Goal: Complete application form

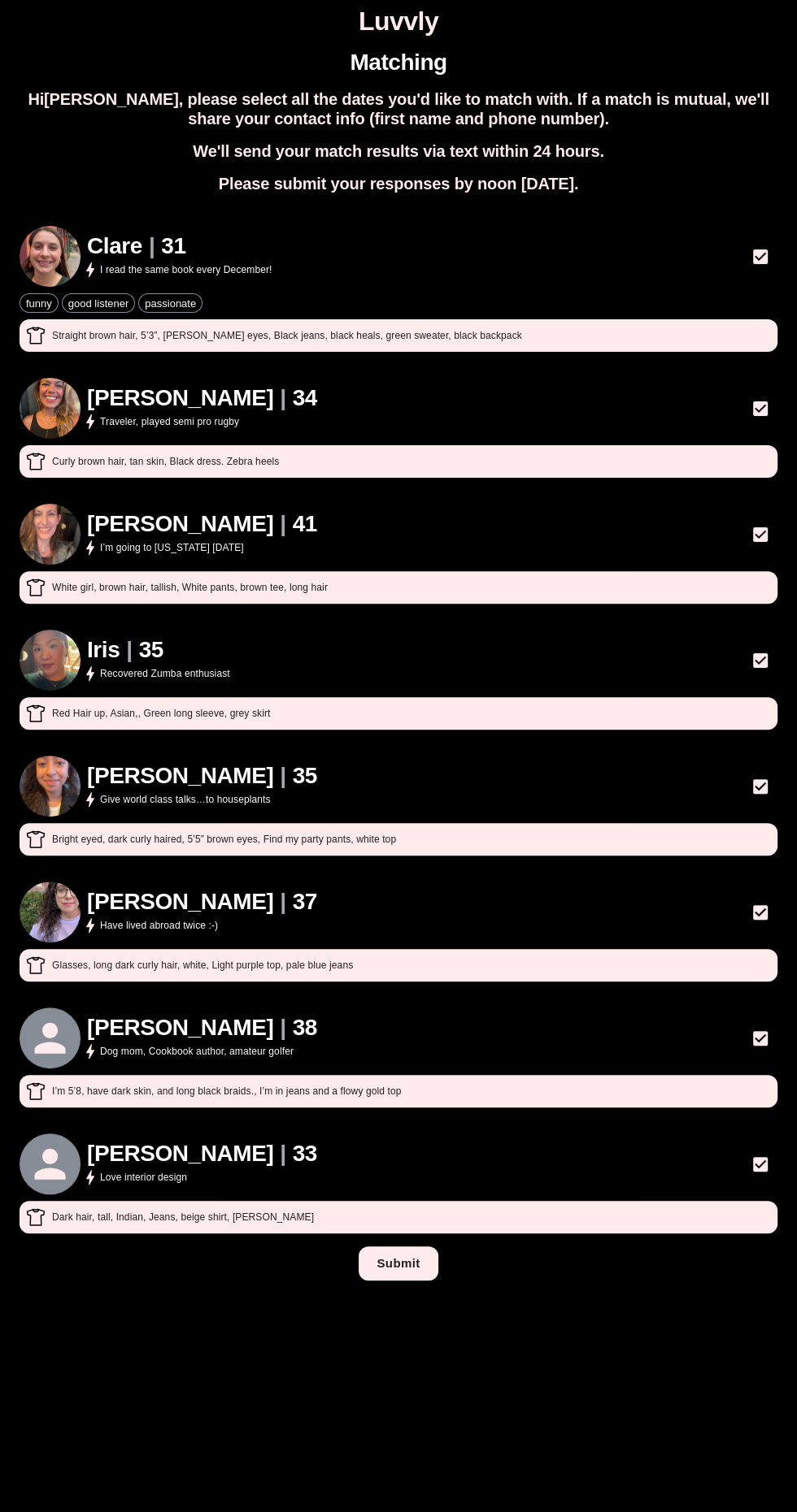
click at [392, 1263] on button "Submit" at bounding box center [398, 1264] width 79 height 34
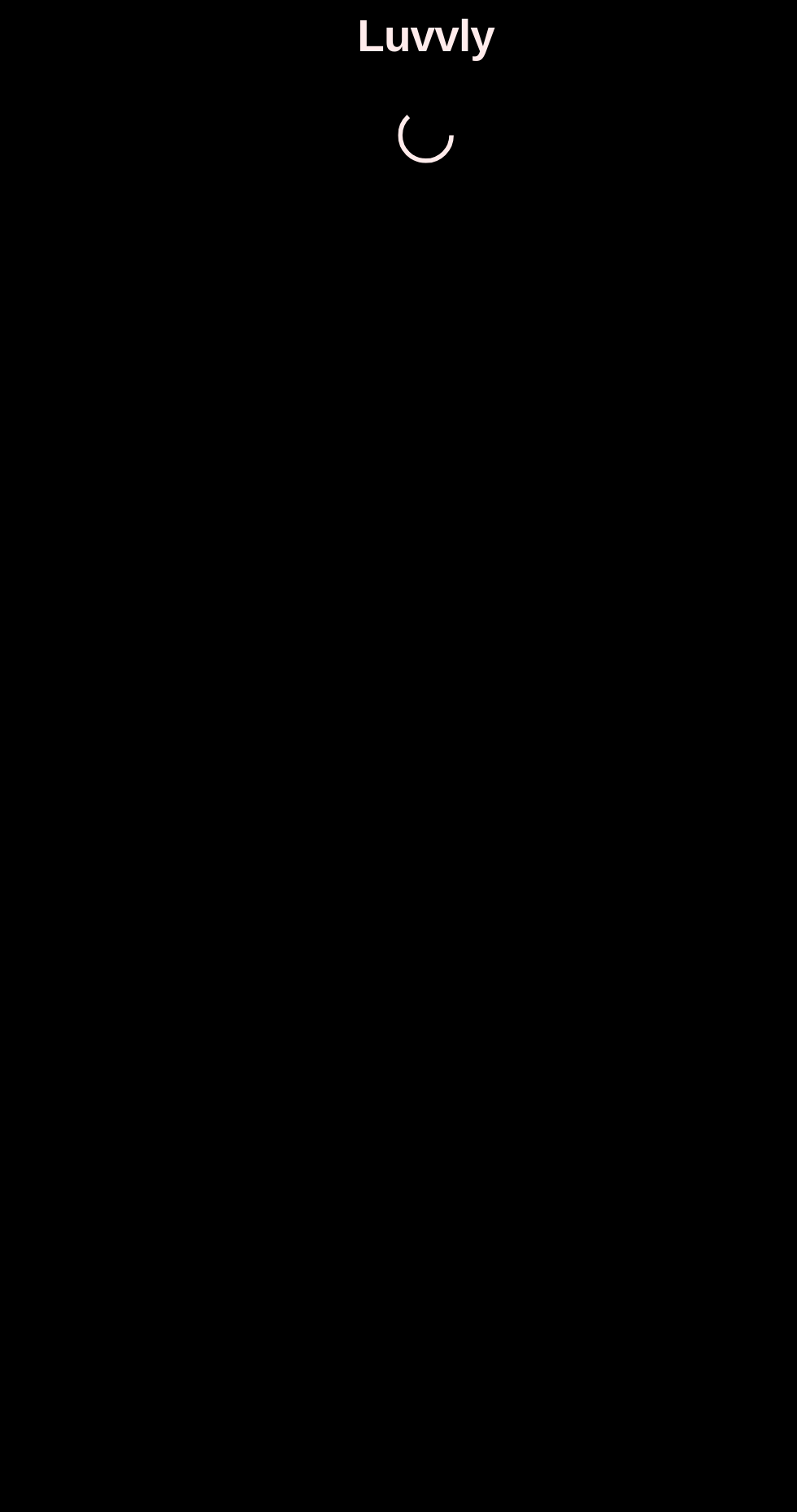
click at [384, 11] on h1 "Luvvly" at bounding box center [398, 21] width 784 height 30
